Goal: Information Seeking & Learning: Learn about a topic

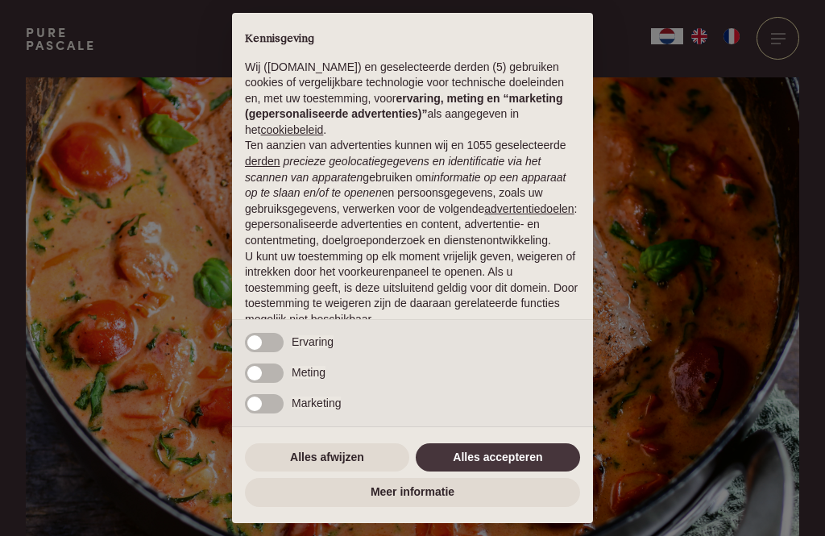
click at [503, 452] on button "Alles accepteren" at bounding box center [498, 457] width 164 height 29
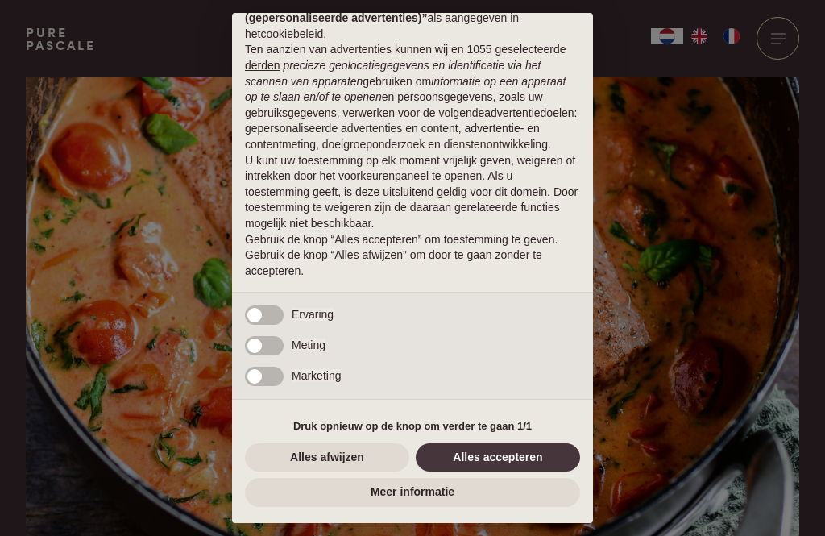
click at [491, 452] on button "Alles accepteren" at bounding box center [498, 457] width 164 height 29
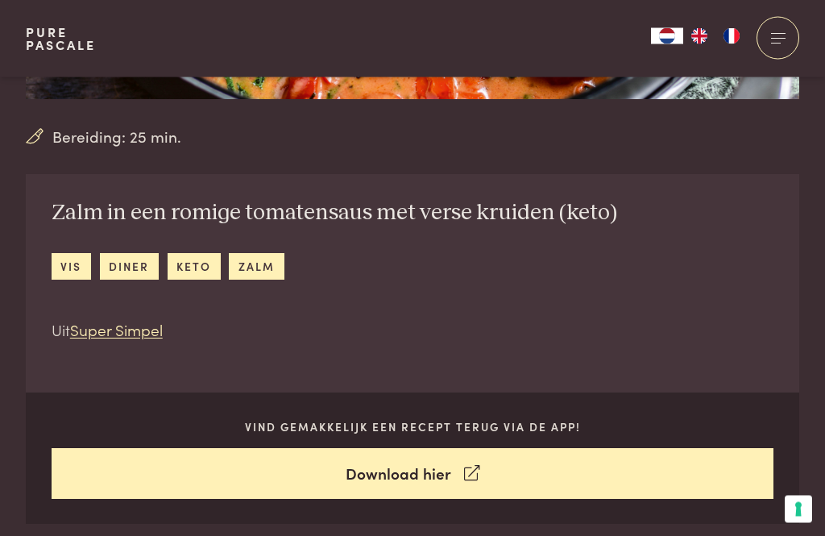
scroll to position [448, 0]
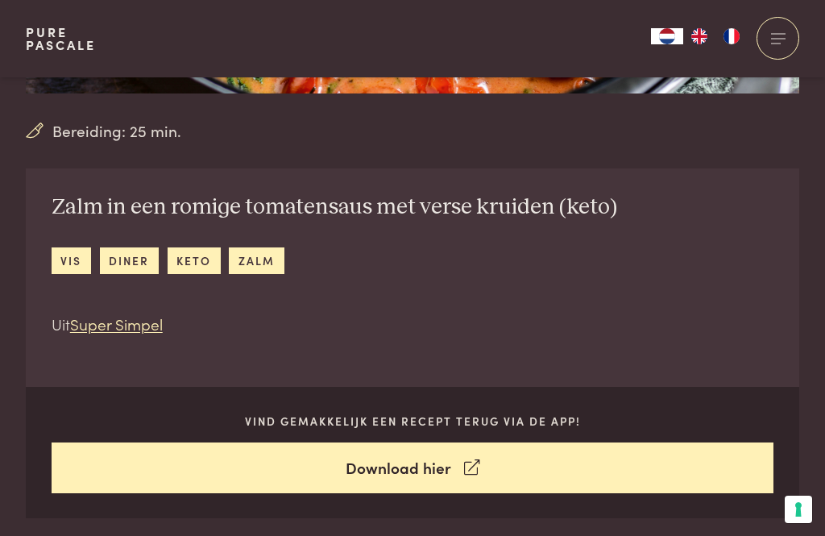
click at [201, 261] on link "keto" at bounding box center [194, 260] width 53 height 27
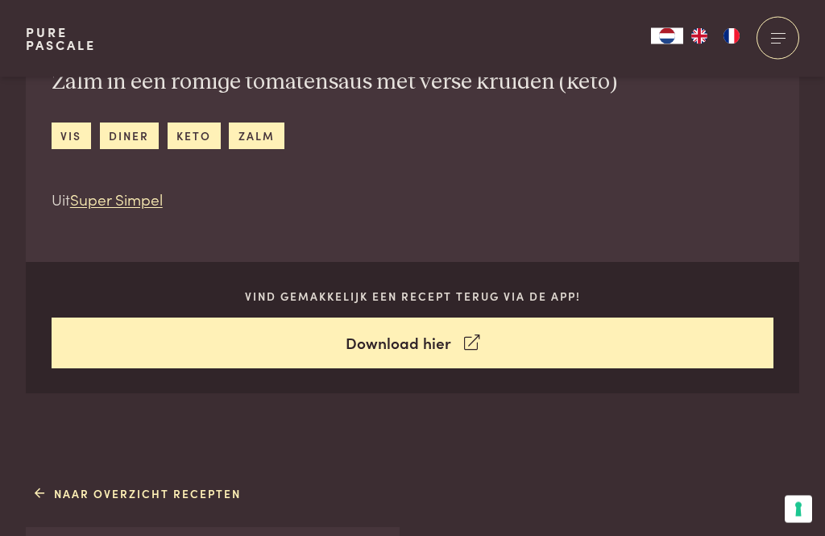
scroll to position [573, 0]
click at [453, 345] on link "Download hier" at bounding box center [413, 342] width 722 height 51
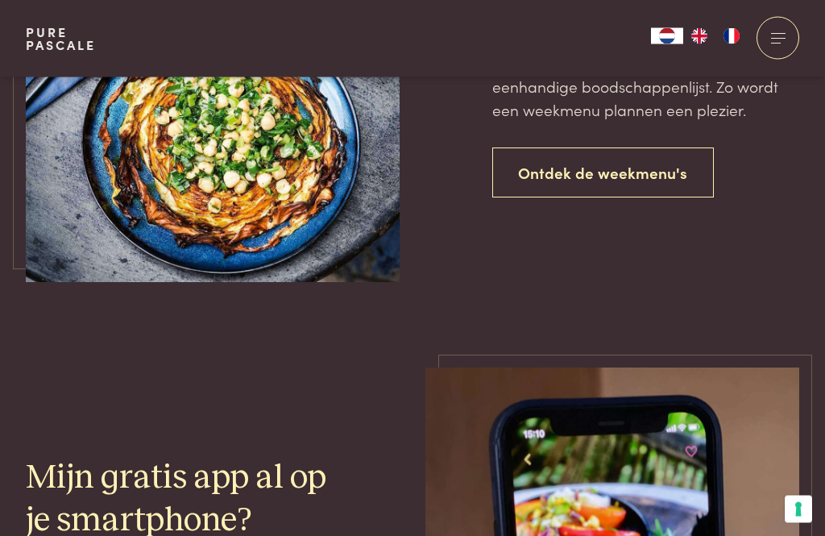
scroll to position [3835, 0]
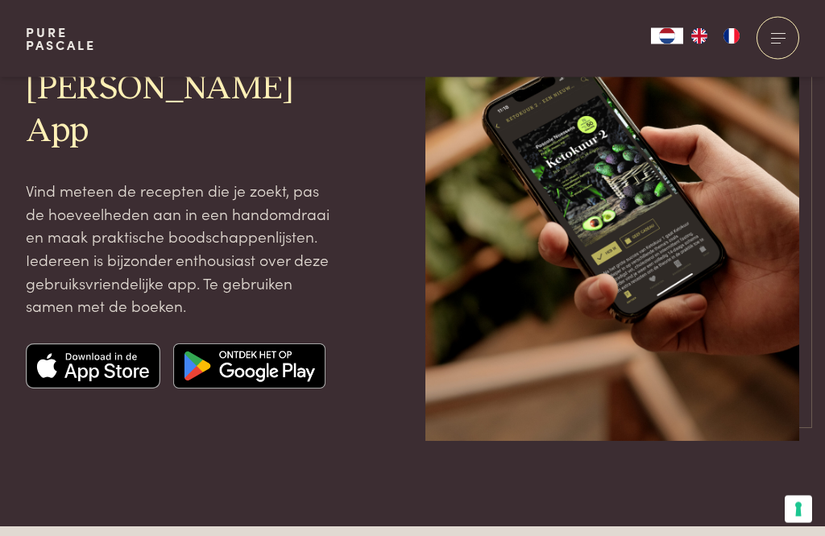
scroll to position [192, 0]
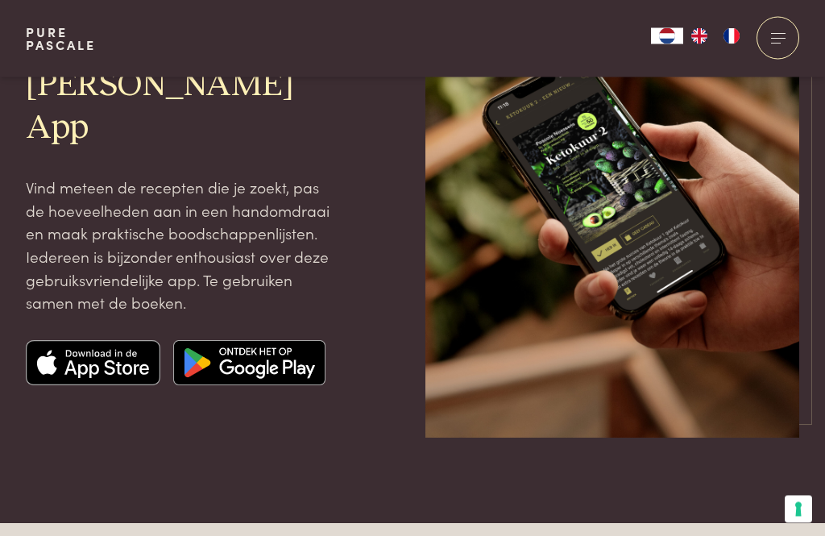
click at [73, 362] on img at bounding box center [93, 363] width 135 height 45
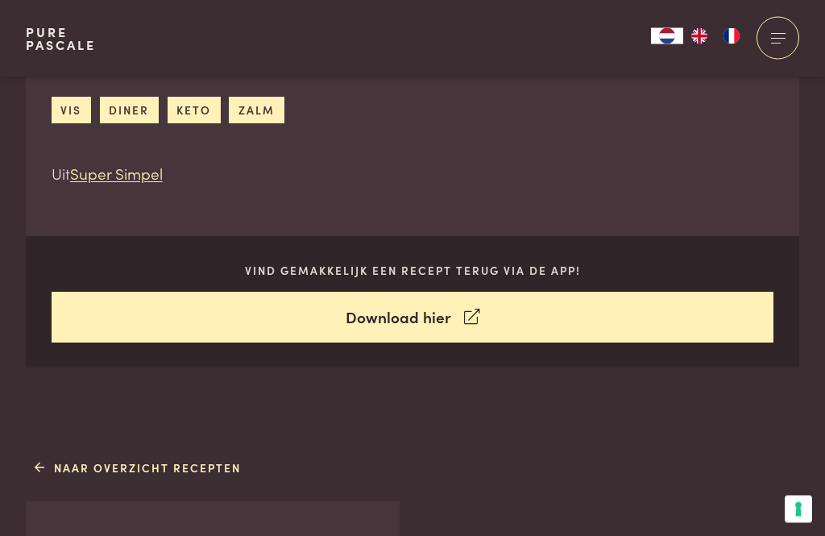
scroll to position [598, 0]
click at [101, 177] on link "Super Simpel" at bounding box center [116, 173] width 93 height 22
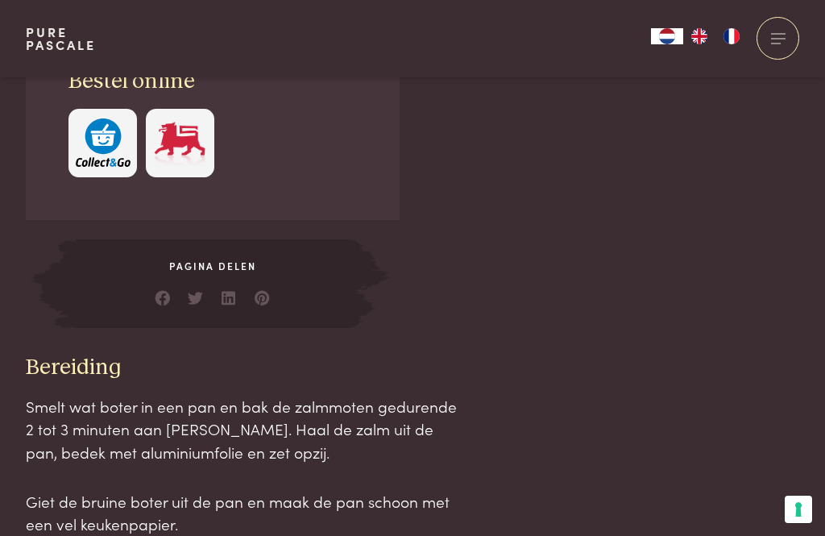
scroll to position [1389, 0]
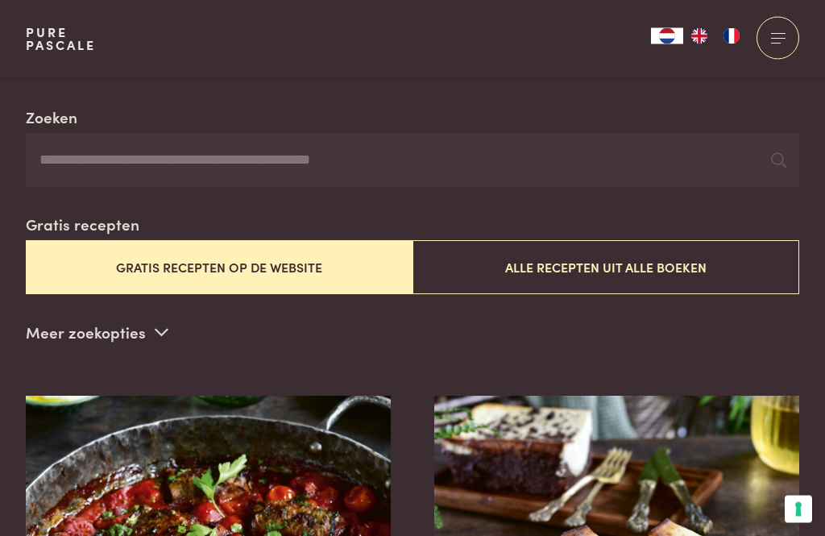
scroll to position [312, 0]
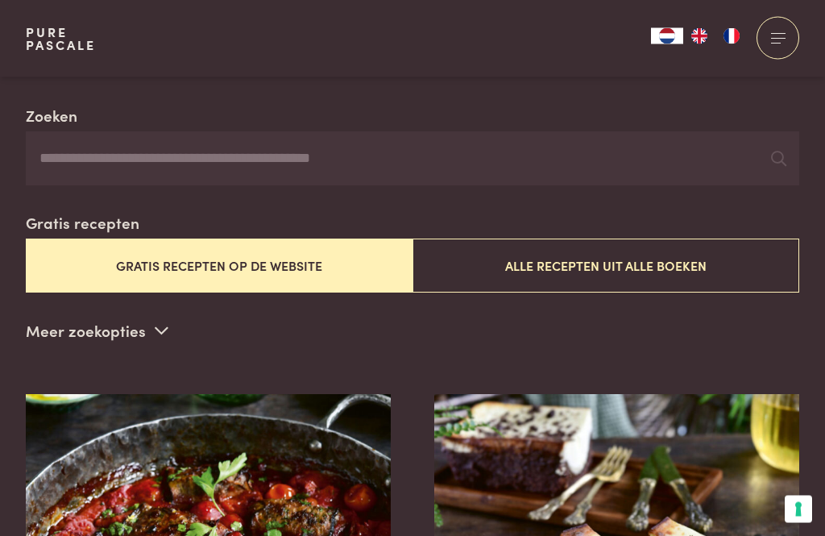
click at [78, 254] on button "Gratis recepten op de website" at bounding box center [219, 266] width 387 height 54
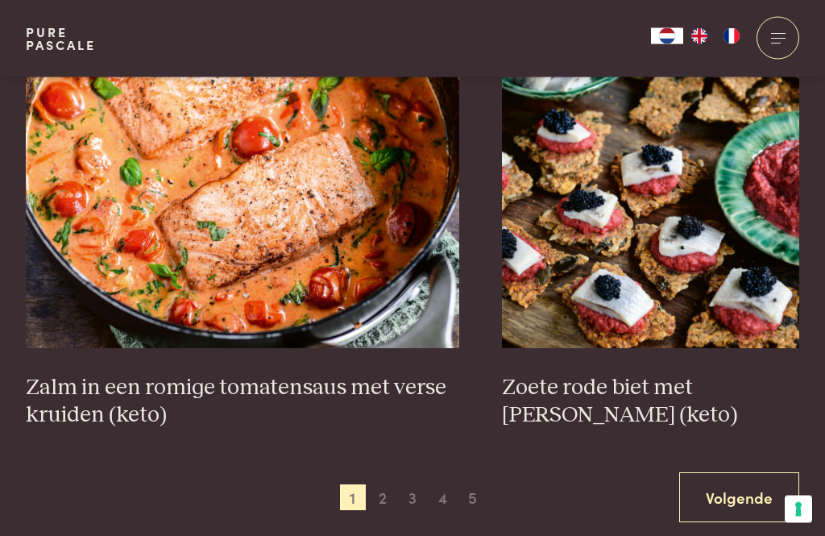
scroll to position [2915, 0]
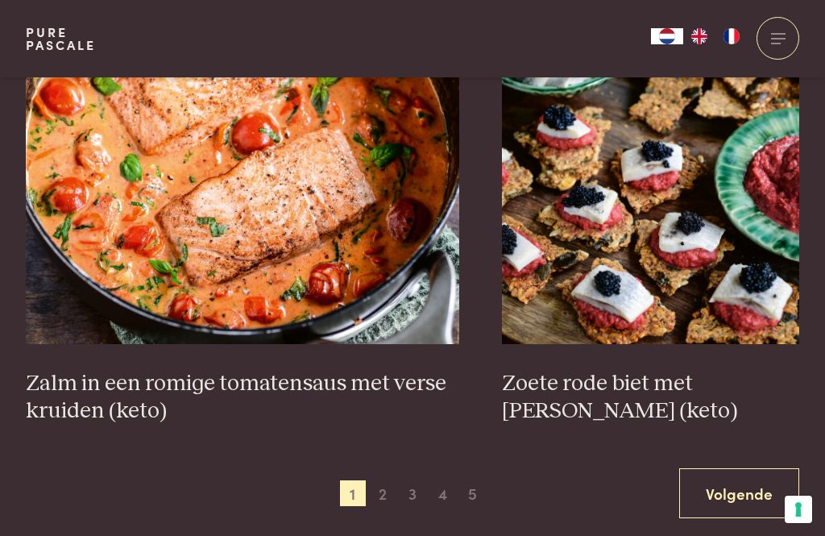
click at [751, 497] on link "Volgende" at bounding box center [739, 493] width 120 height 51
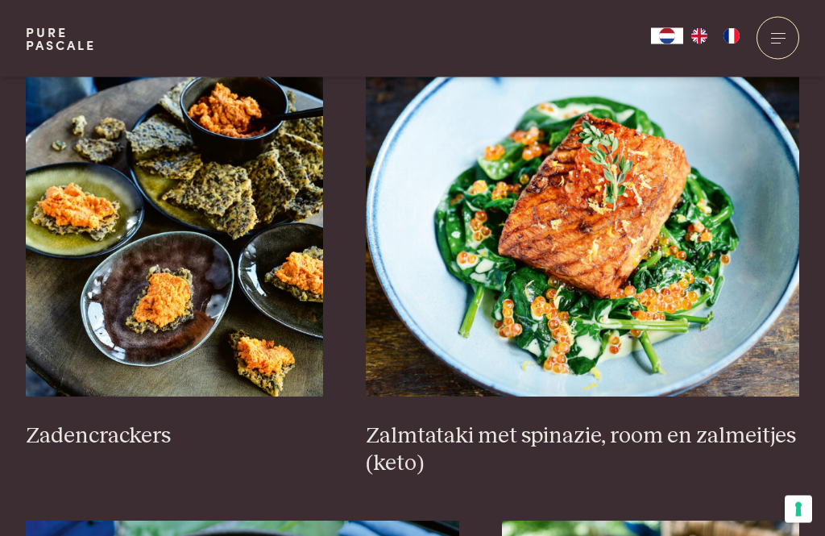
scroll to position [2361, 0]
click at [685, 441] on h3 "Zalmtataki met spinazie, room en zalmeitjes (keto)" at bounding box center [582, 450] width 433 height 56
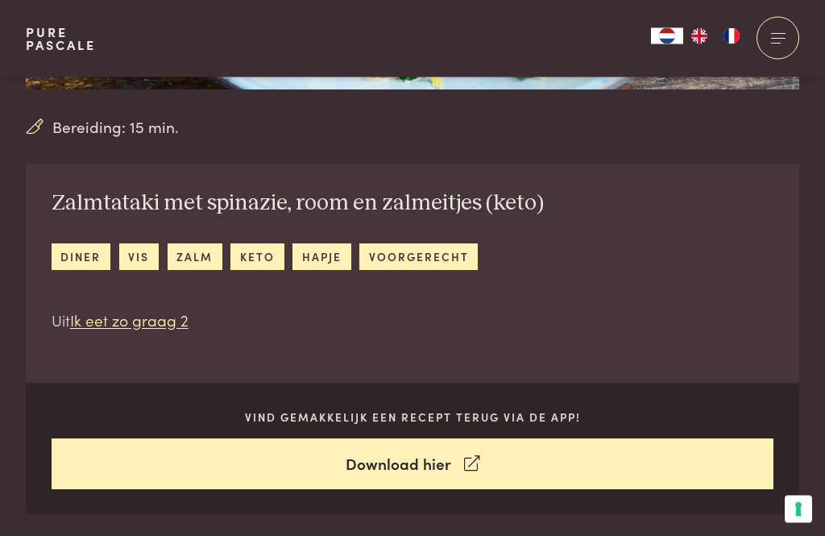
scroll to position [461, 0]
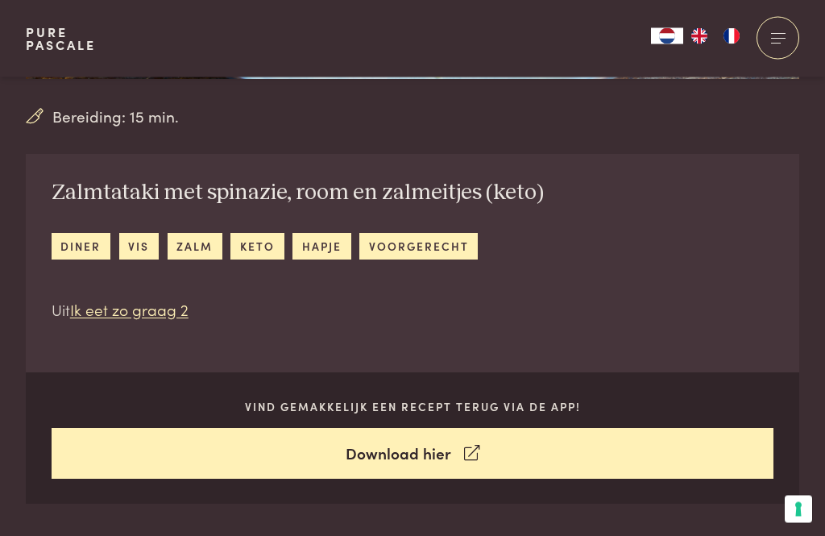
click at [430, 246] on link "voorgerecht" at bounding box center [418, 247] width 118 height 27
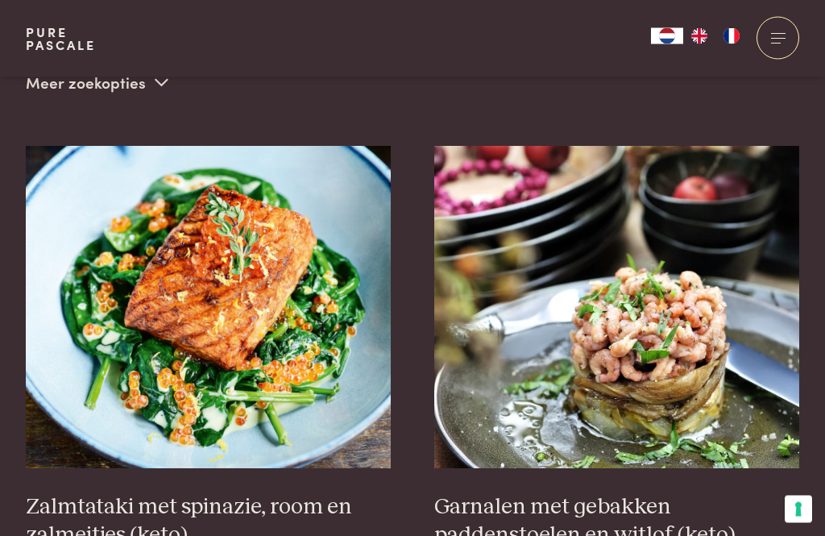
scroll to position [561, 0]
click at [270, 499] on h3 "Zalmtataki met spinazie, room en zalmeitjes (keto)" at bounding box center [209, 521] width 366 height 56
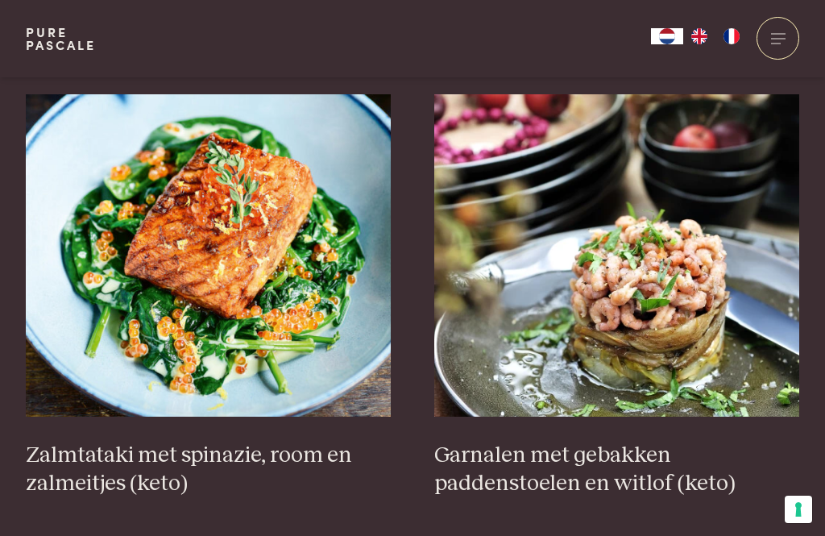
scroll to position [0, 0]
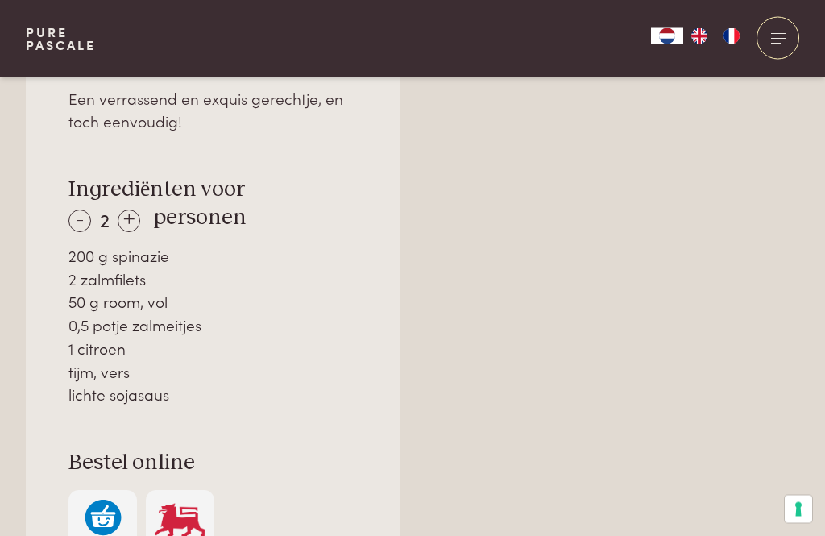
scroll to position [1082, 0]
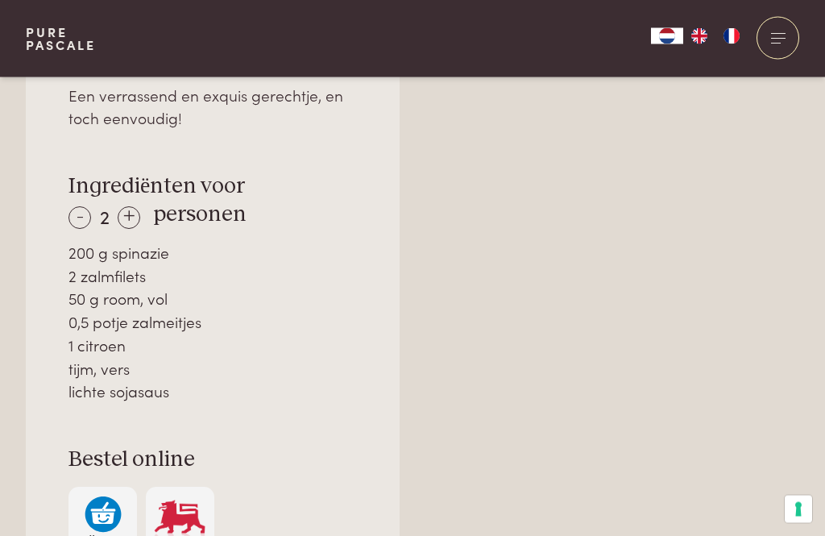
click at [27, 354] on div "Over dit recept Een verrassend en exquis gerechtje, en toch eenvoudig! Ingredië…" at bounding box center [213, 300] width 374 height 598
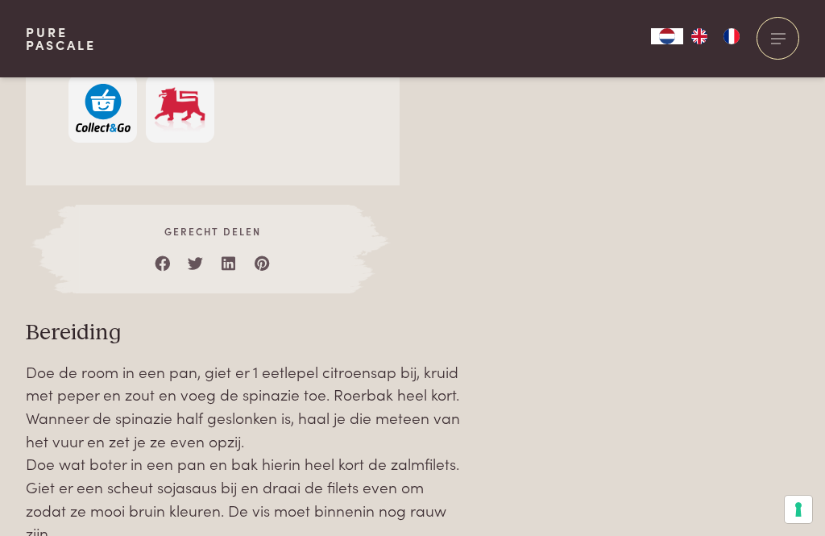
scroll to position [1483, 0]
